Goal: Complete application form

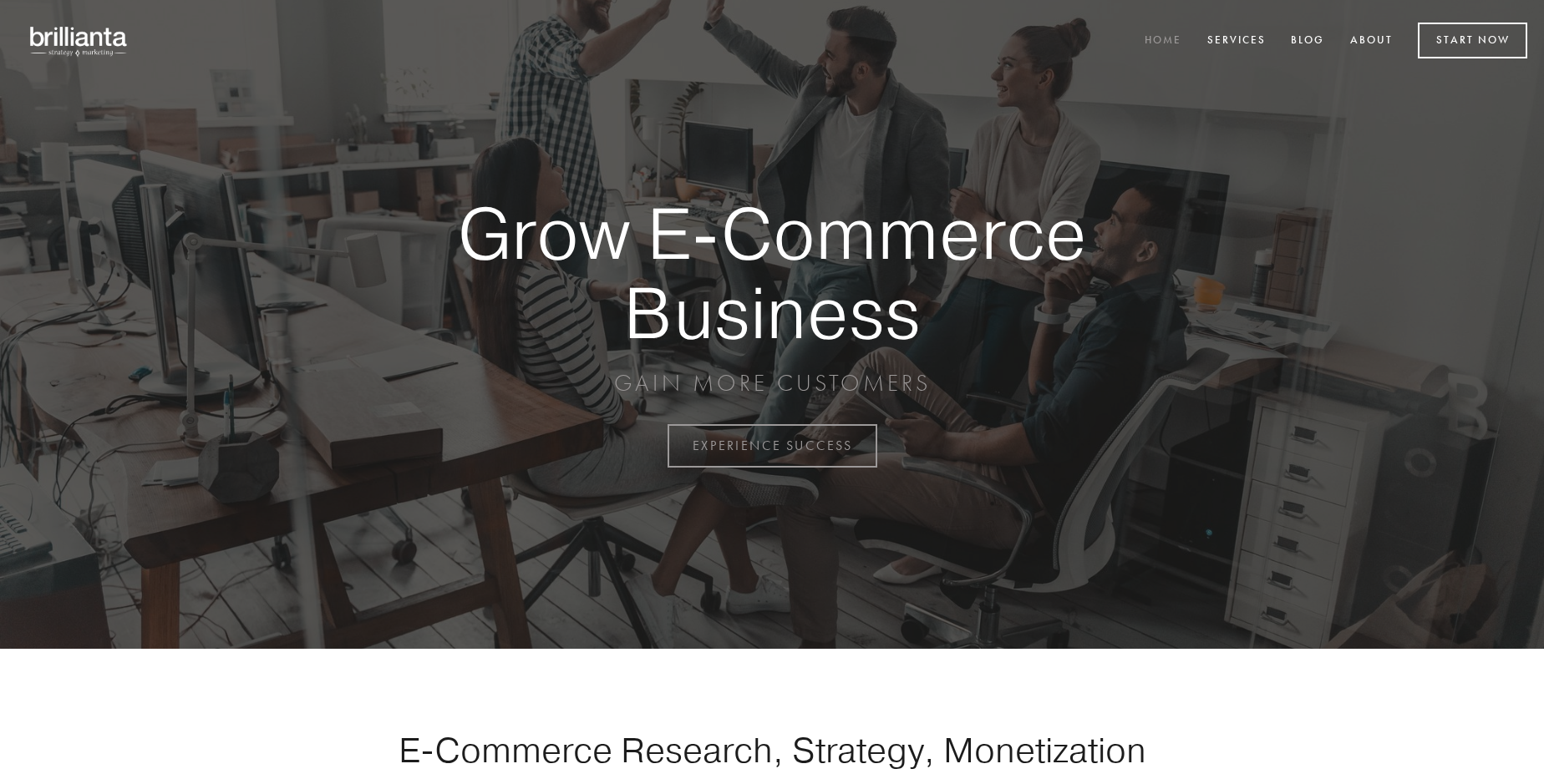
scroll to position [4378, 0]
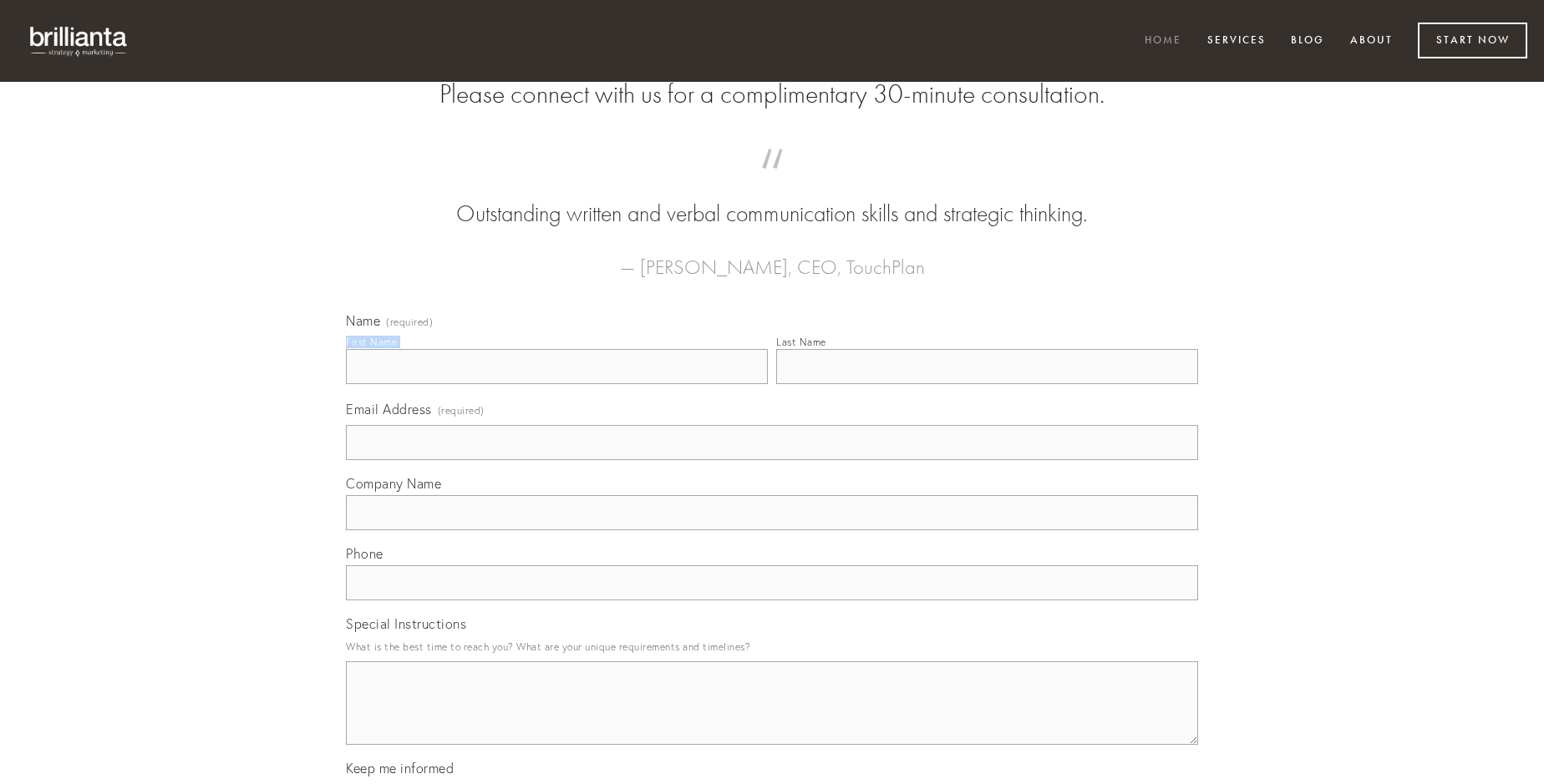
type input "[PERSON_NAME]"
click at [987, 385] on input "Last Name" at bounding box center [987, 366] width 422 height 35
type input "[PERSON_NAME]"
click at [772, 460] on input "Email Address (required)" at bounding box center [772, 442] width 852 height 35
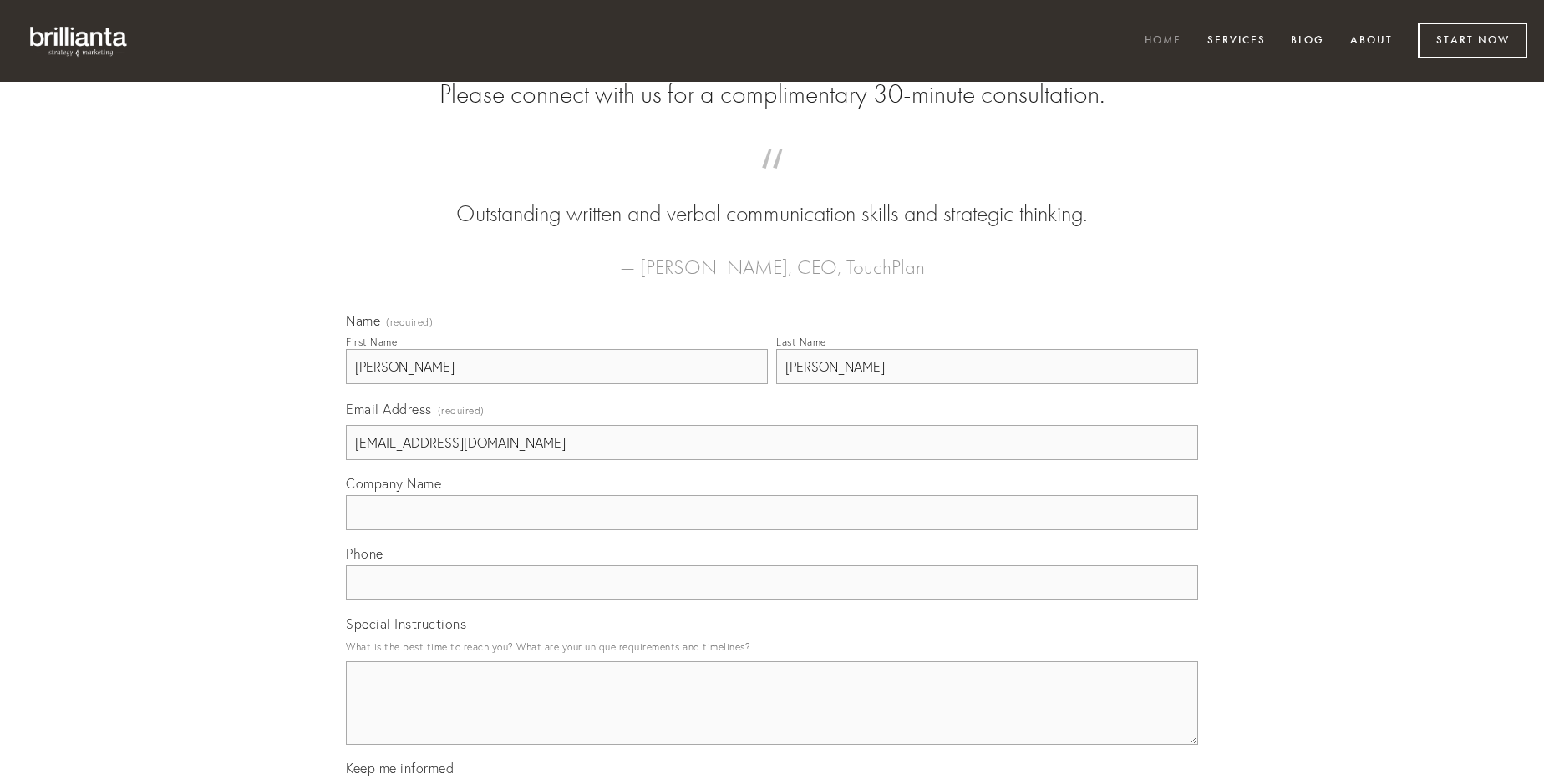
type input "[EMAIL_ADDRESS][DOMAIN_NAME]"
click at [772, 530] on input "Company Name" at bounding box center [772, 512] width 852 height 35
type input "debitis"
click at [772, 601] on input "text" at bounding box center [772, 583] width 852 height 35
click at [772, 718] on textarea "Special Instructions" at bounding box center [772, 703] width 852 height 84
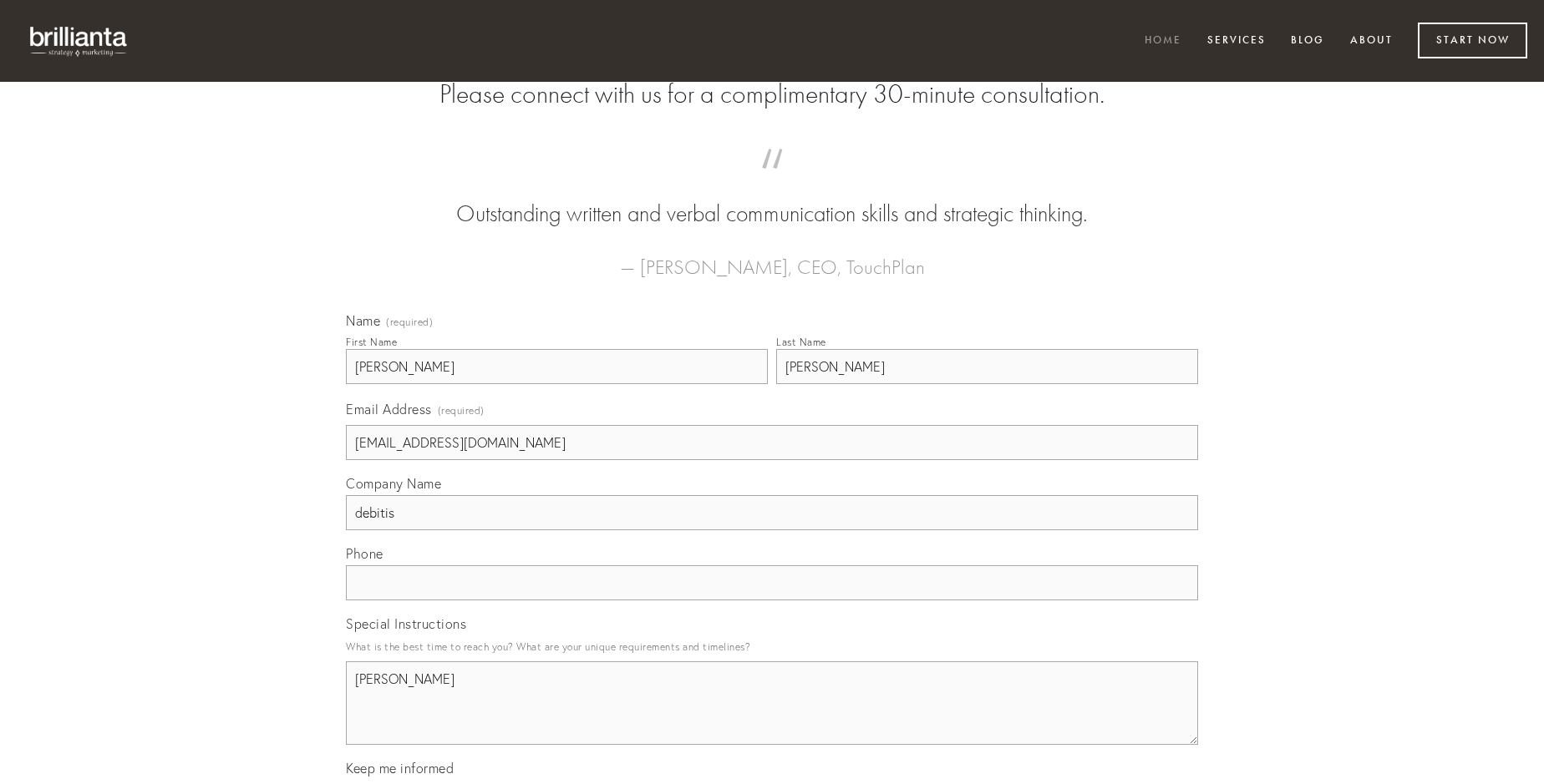
type textarea "[PERSON_NAME]"
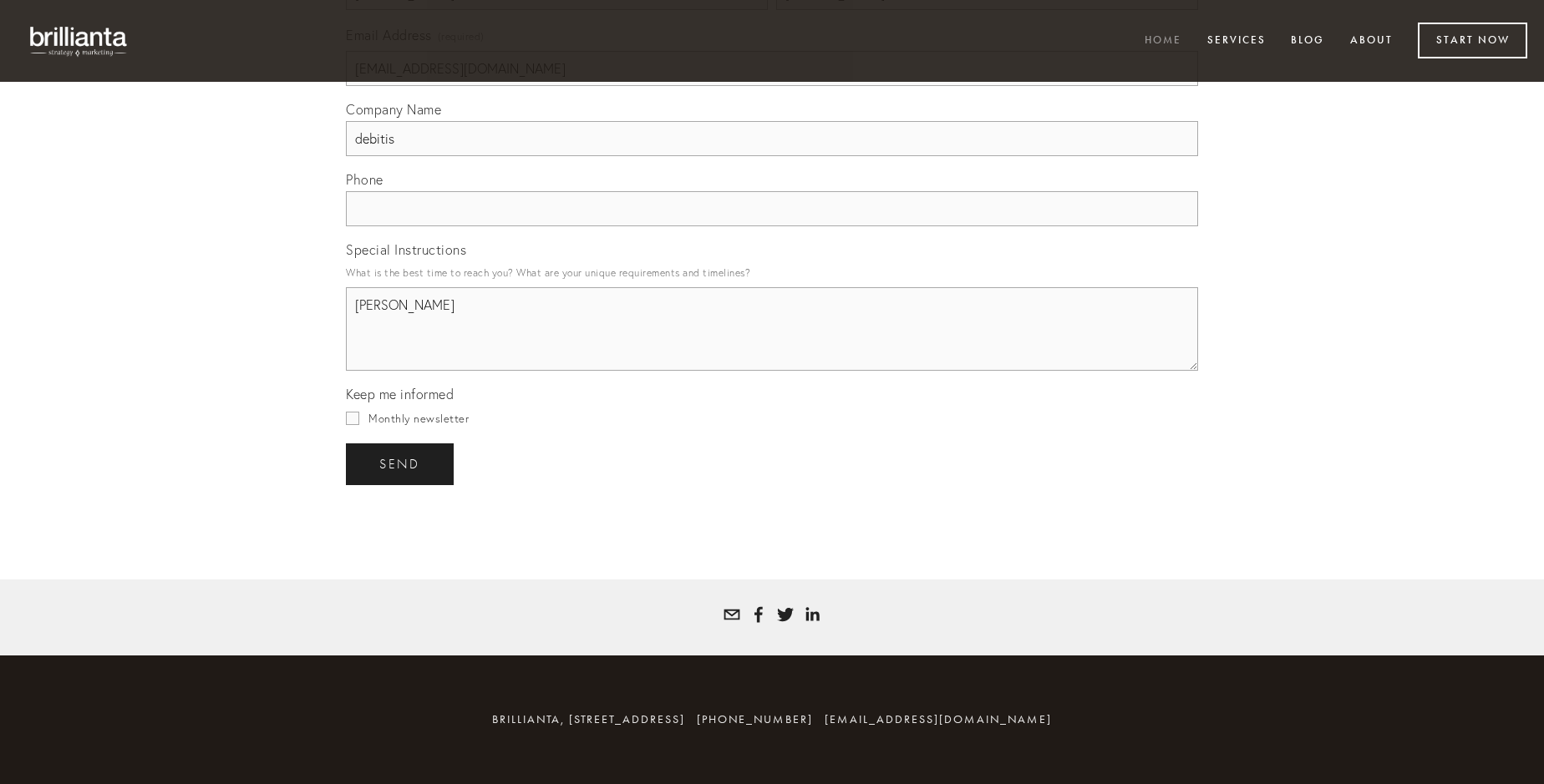
click at [401, 463] on span "send" at bounding box center [400, 464] width 41 height 15
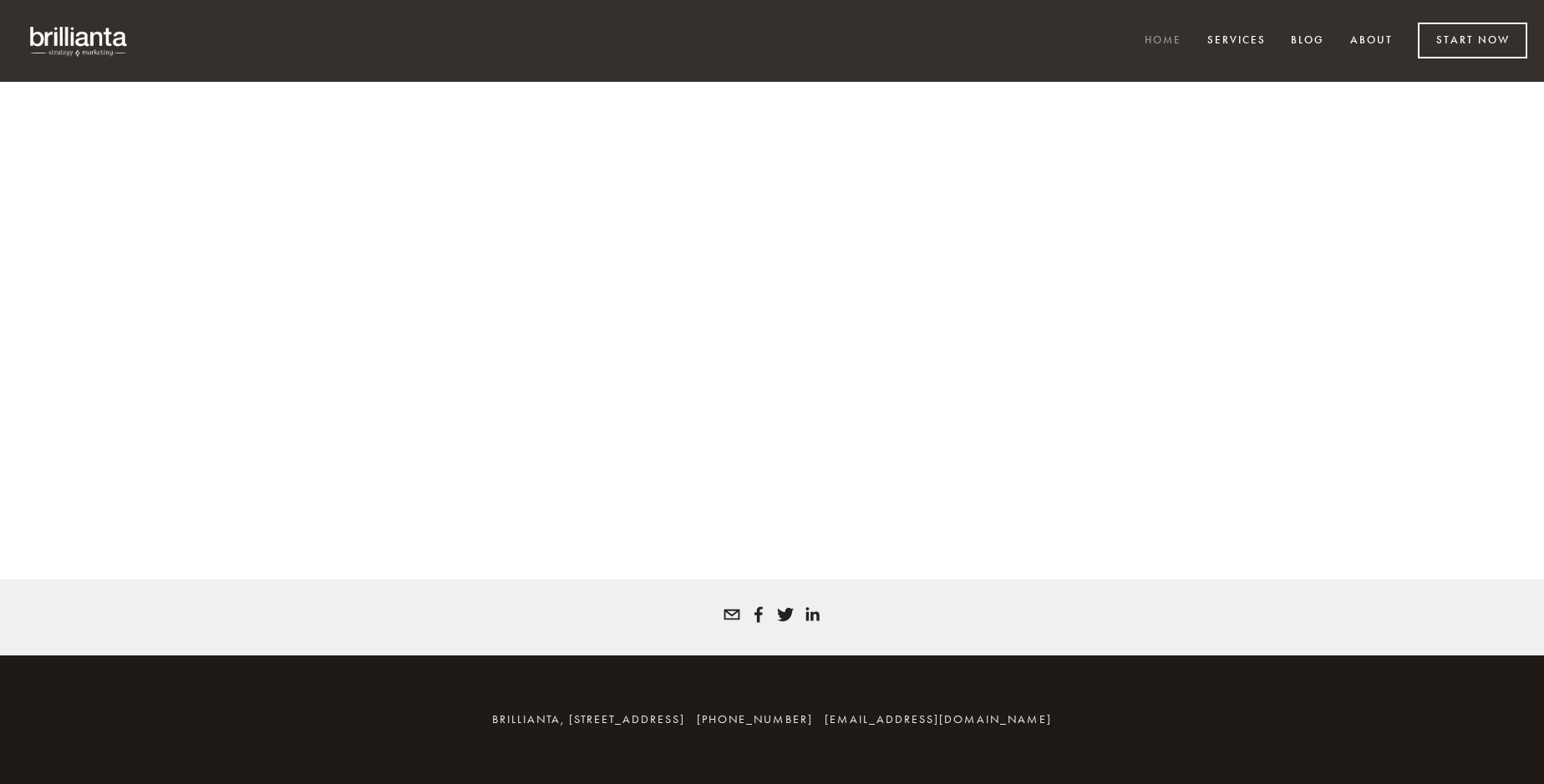
scroll to position [4355, 0]
